Goal: Find specific page/section: Find specific page/section

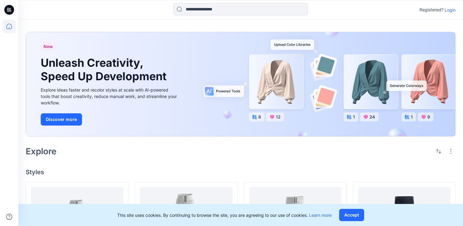
click at [12, 27] on icon at bounding box center [8, 26] width 13 height 13
click at [9, 28] on icon at bounding box center [8, 26] width 13 height 13
click at [348, 215] on button "Accept" at bounding box center [351, 215] width 25 height 12
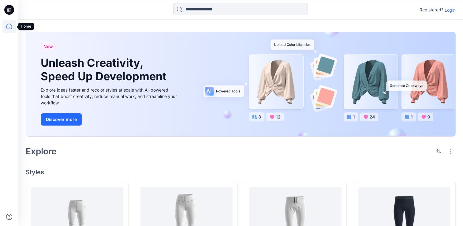
click at [7, 31] on icon at bounding box center [8, 26] width 13 height 13
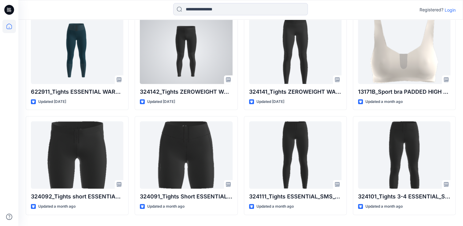
scroll to position [153, 0]
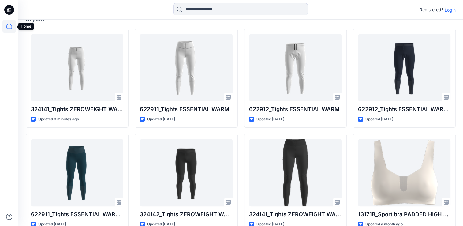
click at [10, 29] on icon at bounding box center [9, 27] width 6 height 6
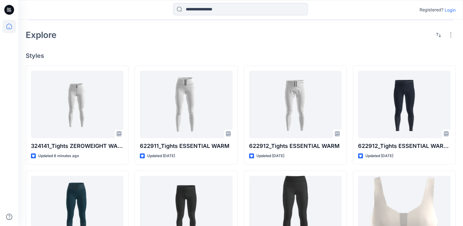
scroll to position [0, 0]
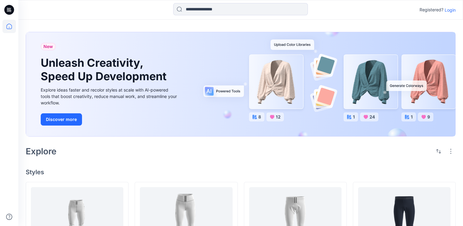
click at [9, 10] on icon at bounding box center [8, 10] width 2 height 0
click at [10, 24] on icon at bounding box center [9, 27] width 6 height 6
click at [8, 26] on icon at bounding box center [8, 26] width 13 height 13
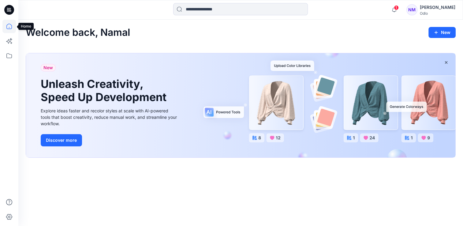
click at [10, 28] on icon at bounding box center [8, 26] width 13 height 13
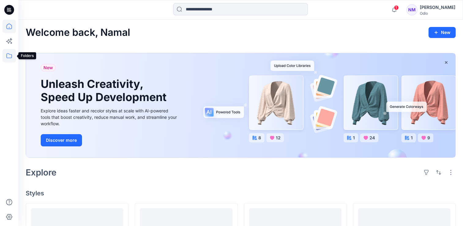
click at [6, 55] on icon at bounding box center [8, 55] width 13 height 13
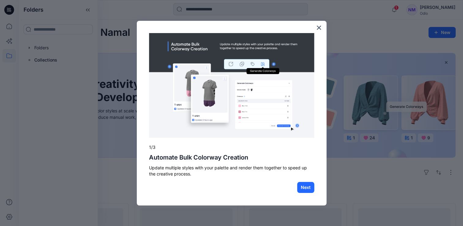
click at [29, 49] on div at bounding box center [231, 113] width 463 height 226
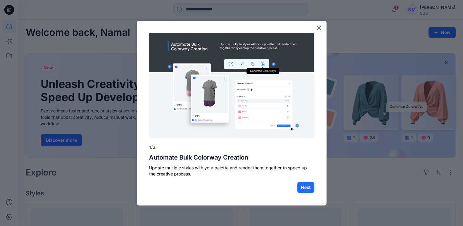
click at [322, 28] on div "× 1/3 Automate Bulk Colorway Creation Update multiple styles with your palette …" at bounding box center [232, 113] width 190 height 185
click at [318, 27] on button "×" at bounding box center [319, 28] width 6 height 10
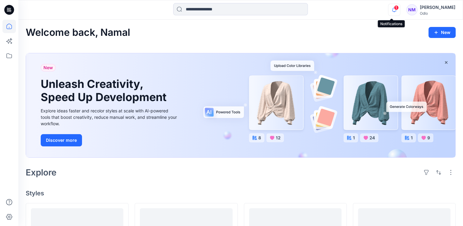
click at [391, 8] on icon "button" at bounding box center [395, 10] width 12 height 12
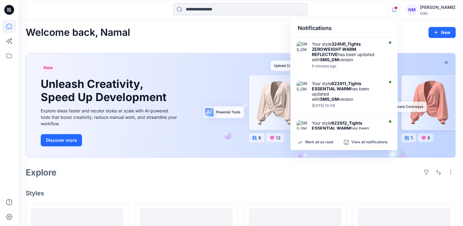
click at [369, 12] on div "Notifications Your style 324141_Tights ZEROWEIGHT WARM REFLECTIVE has been upda…" at bounding box center [240, 9] width 445 height 13
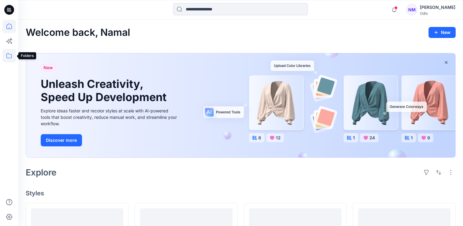
click at [5, 57] on icon at bounding box center [8, 55] width 13 height 13
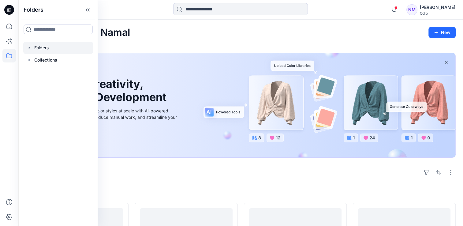
click at [36, 48] on div at bounding box center [58, 48] width 70 height 12
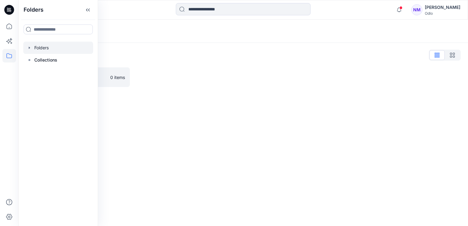
click at [30, 49] on icon "button" at bounding box center [29, 47] width 5 height 5
click at [34, 63] on div at bounding box center [58, 60] width 70 height 12
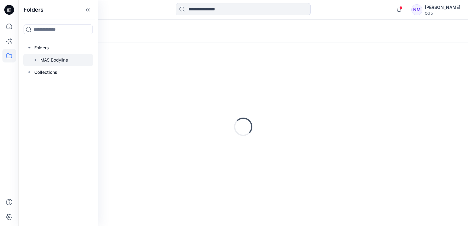
click at [34, 59] on icon "button" at bounding box center [35, 60] width 5 height 5
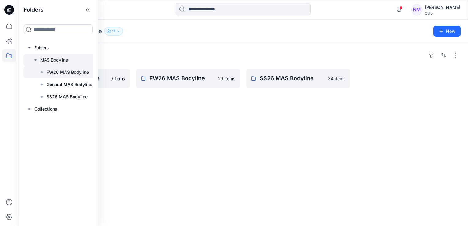
click at [41, 73] on rect at bounding box center [42, 72] width 2 height 2
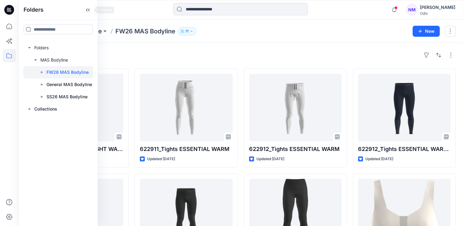
click at [88, 8] on icon at bounding box center [88, 10] width 10 height 10
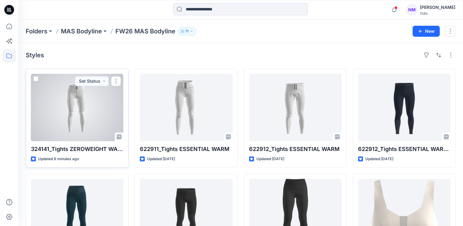
click at [85, 105] on div at bounding box center [77, 107] width 92 height 67
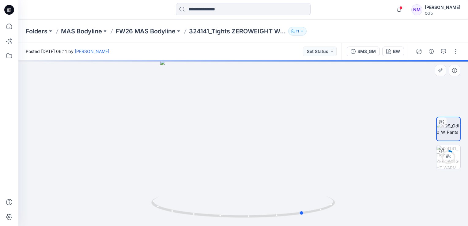
drag, startPoint x: 259, startPoint y: 137, endPoint x: 296, endPoint y: 140, distance: 37.5
click at [320, 141] on div at bounding box center [242, 143] width 449 height 166
drag, startPoint x: 241, startPoint y: 134, endPoint x: 300, endPoint y: 136, distance: 59.7
click at [300, 136] on div at bounding box center [242, 143] width 449 height 166
drag, startPoint x: 244, startPoint y: 119, endPoint x: 297, endPoint y: 120, distance: 53.6
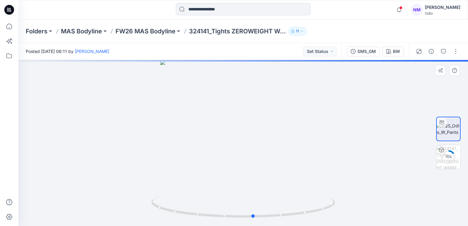
click at [297, 120] on div at bounding box center [242, 143] width 449 height 166
drag, startPoint x: 245, startPoint y: 92, endPoint x: 254, endPoint y: 118, distance: 27.2
click at [254, 118] on img at bounding box center [243, 90] width 433 height 274
drag, startPoint x: 242, startPoint y: 124, endPoint x: 217, endPoint y: 117, distance: 26.4
click at [217, 117] on img at bounding box center [243, 81] width 433 height 290
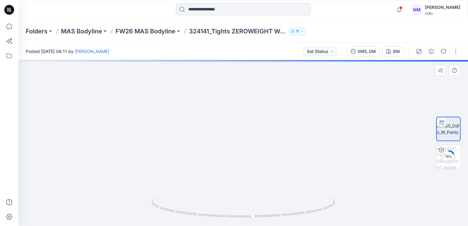
drag, startPoint x: 285, startPoint y: 134, endPoint x: 236, endPoint y: 133, distance: 49.0
click at [236, 133] on img at bounding box center [243, 83] width 433 height 288
drag, startPoint x: 301, startPoint y: 211, endPoint x: 345, endPoint y: 216, distance: 44.4
click at [345, 216] on div at bounding box center [242, 143] width 449 height 166
click at [363, 50] on div "SMS_GM" at bounding box center [366, 51] width 18 height 7
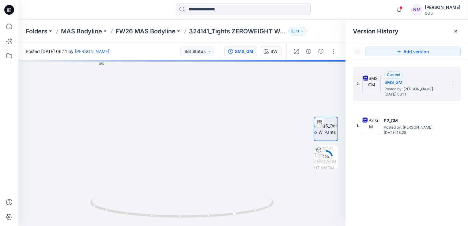
click at [422, 181] on div "2. Current SMS_GM Posted by: Namal Madusanka Tuesday, August 12, 2025 06:11 1. …" at bounding box center [406, 147] width 122 height 175
drag, startPoint x: 422, startPoint y: 181, endPoint x: 395, endPoint y: 175, distance: 26.9
click at [396, 172] on div "2. Current SMS_GM Posted by: Namal Madusanka Tuesday, August 12, 2025 06:11 1. …" at bounding box center [406, 147] width 122 height 175
click at [459, 32] on div at bounding box center [456, 31] width 10 height 10
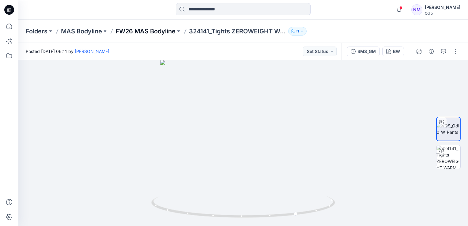
click at [139, 31] on p "FW26 MAS Bodyline" at bounding box center [145, 31] width 60 height 9
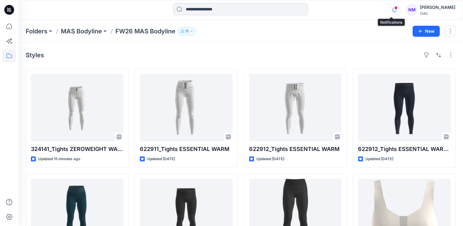
click at [393, 10] on icon "button" at bounding box center [394, 10] width 4 height 4
